Goal: Information Seeking & Learning: Learn about a topic

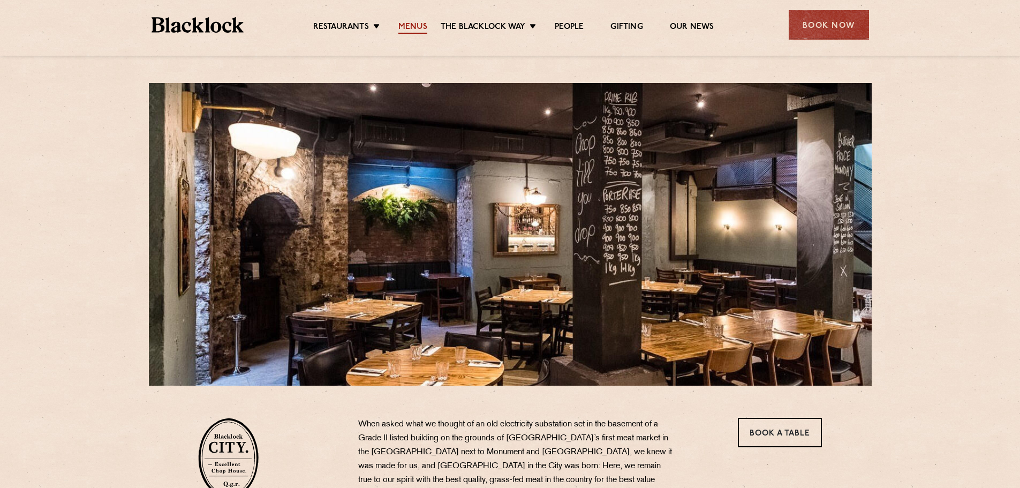
click at [409, 28] on link "Menus" at bounding box center [412, 28] width 29 height 12
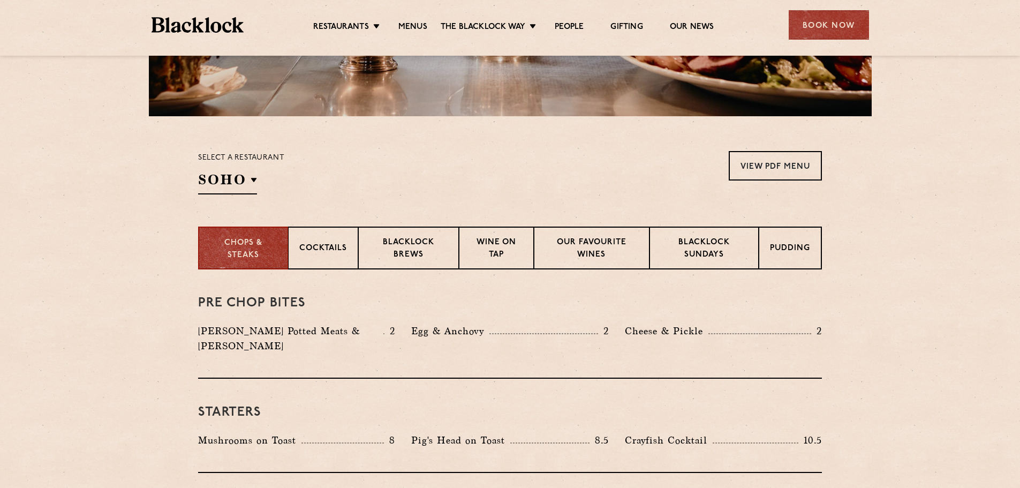
scroll to position [321, 0]
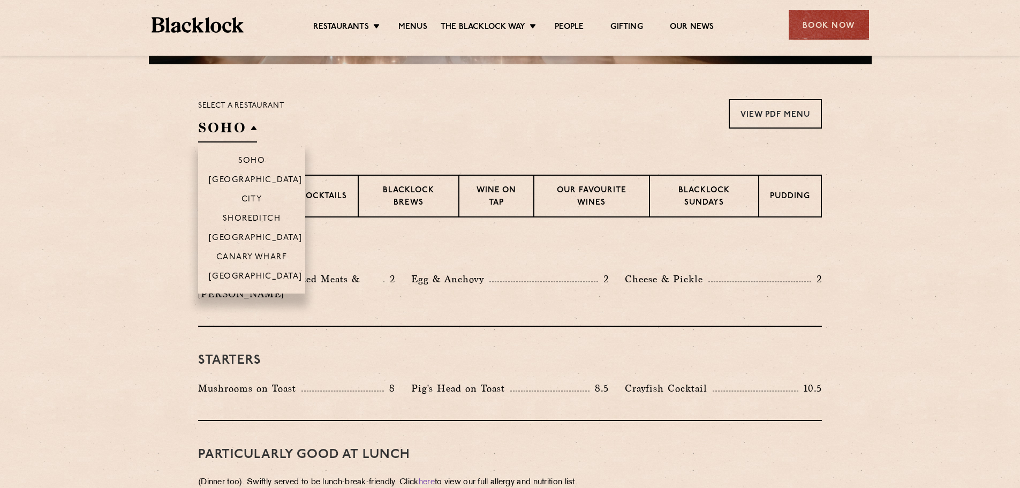
click at [252, 133] on h2 "SOHO" at bounding box center [227, 130] width 59 height 24
click at [257, 195] on p "City" at bounding box center [251, 200] width 21 height 11
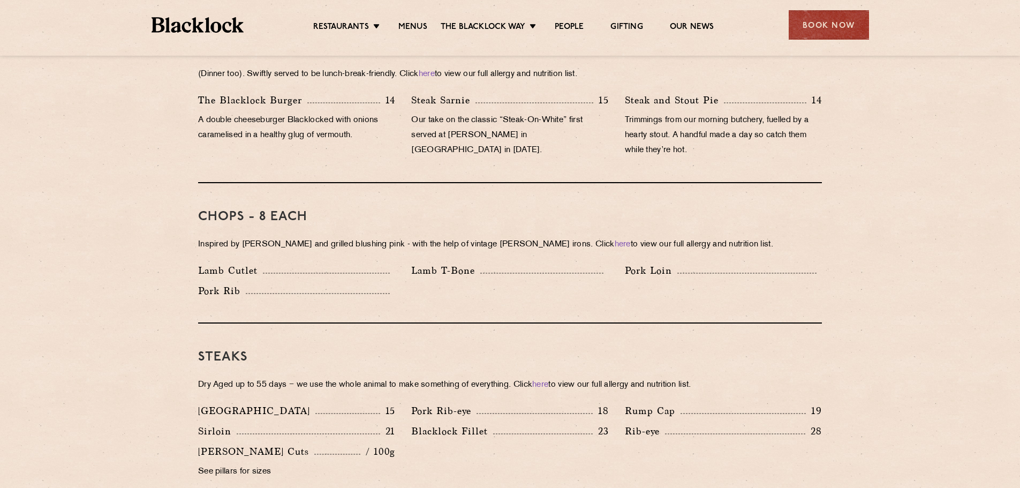
scroll to position [642, 0]
